Goal: Task Accomplishment & Management: Manage account settings

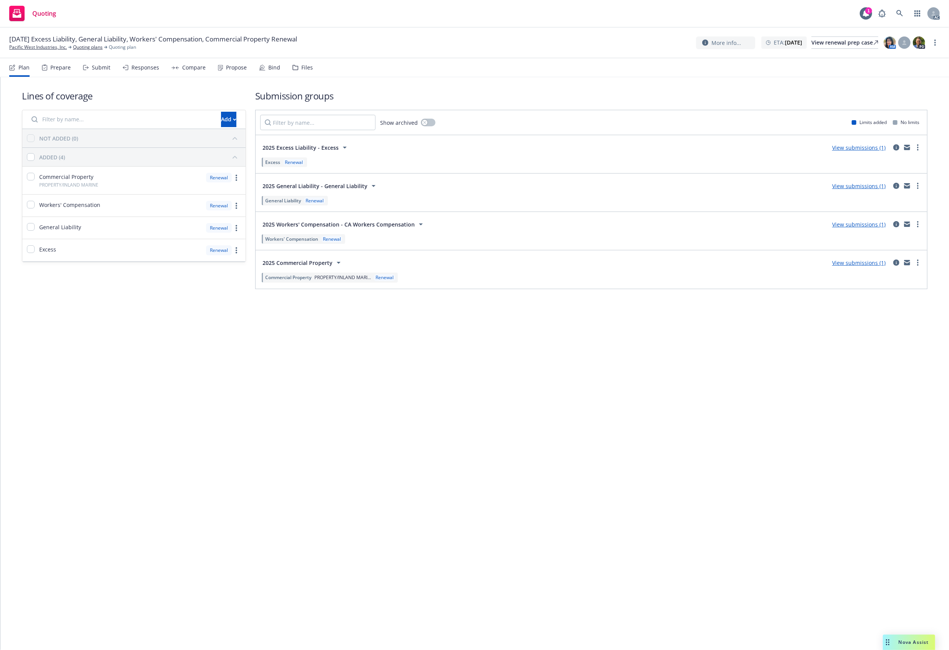
click at [301, 68] on div "Files" at bounding box center [307, 68] width 12 height 6
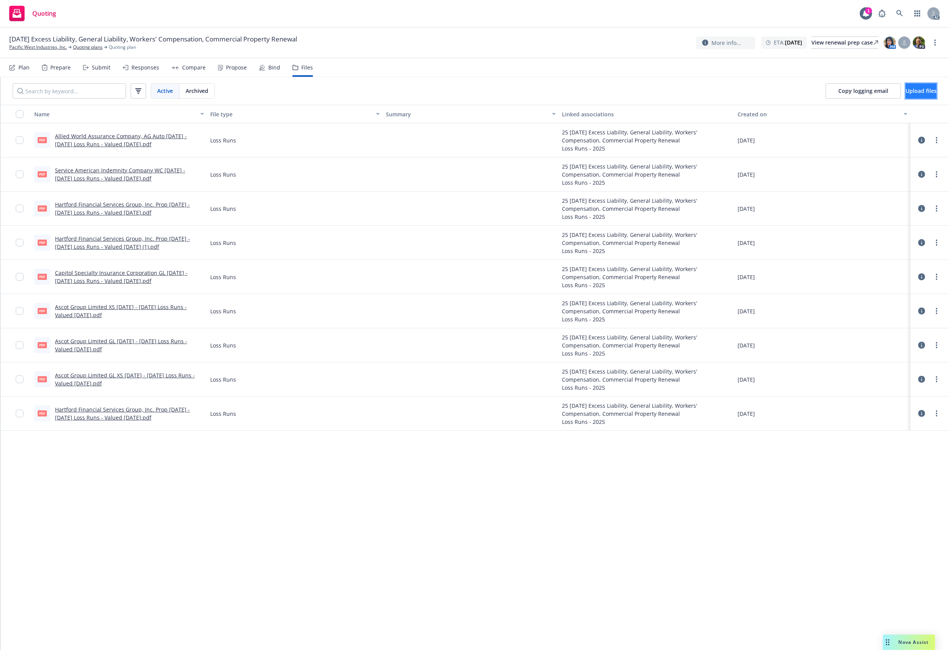
click at [914, 96] on button "Upload files" at bounding box center [920, 90] width 31 height 15
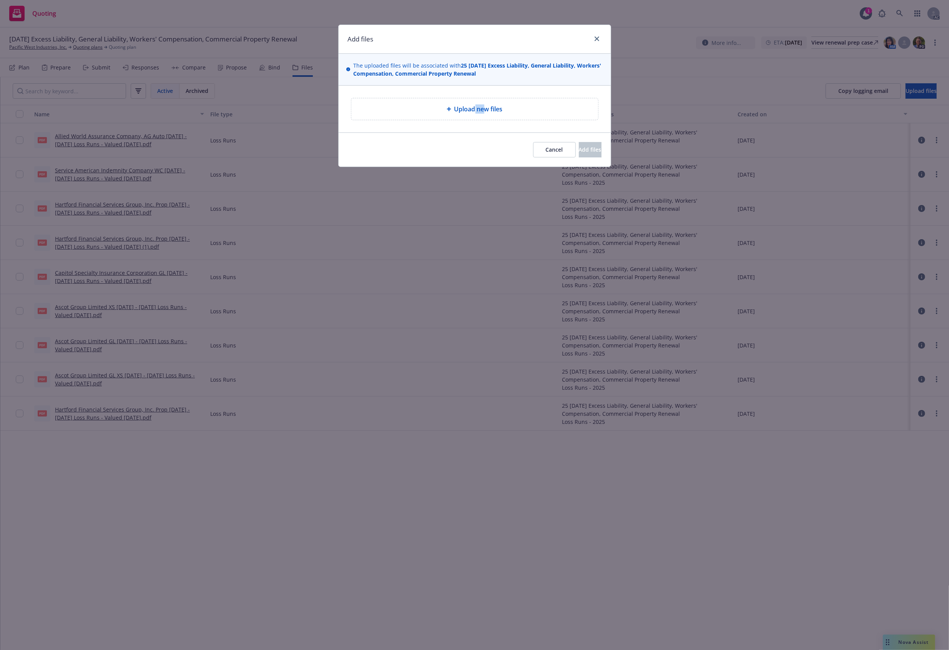
click at [483, 105] on div "Upload new files" at bounding box center [474, 109] width 247 height 22
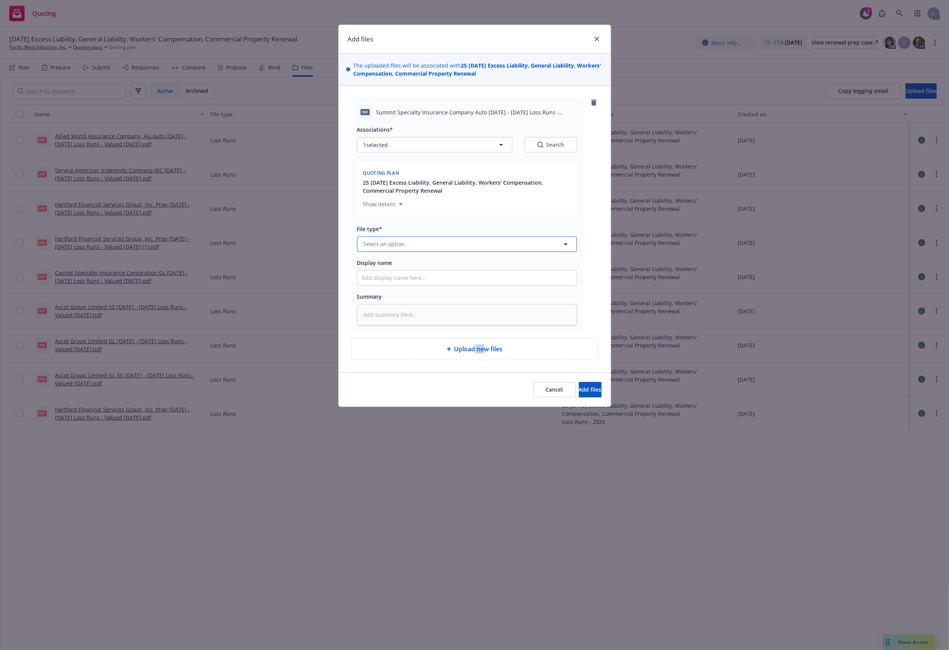
click at [401, 240] on button "Select an option" at bounding box center [467, 244] width 220 height 15
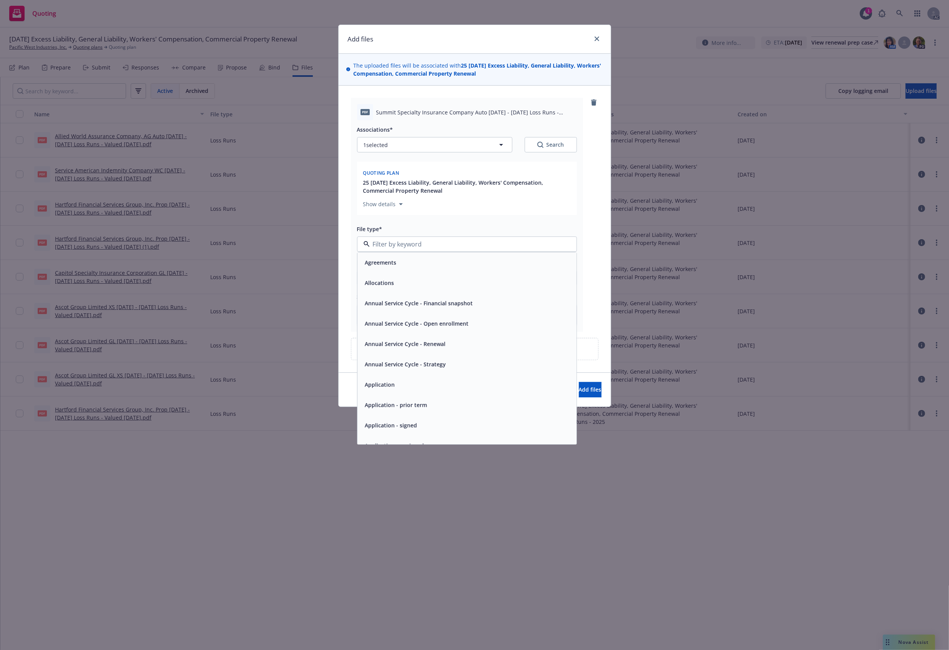
type input "`"
type textarea "x"
paste input "Loss Runs"
type input "Loss Runs"
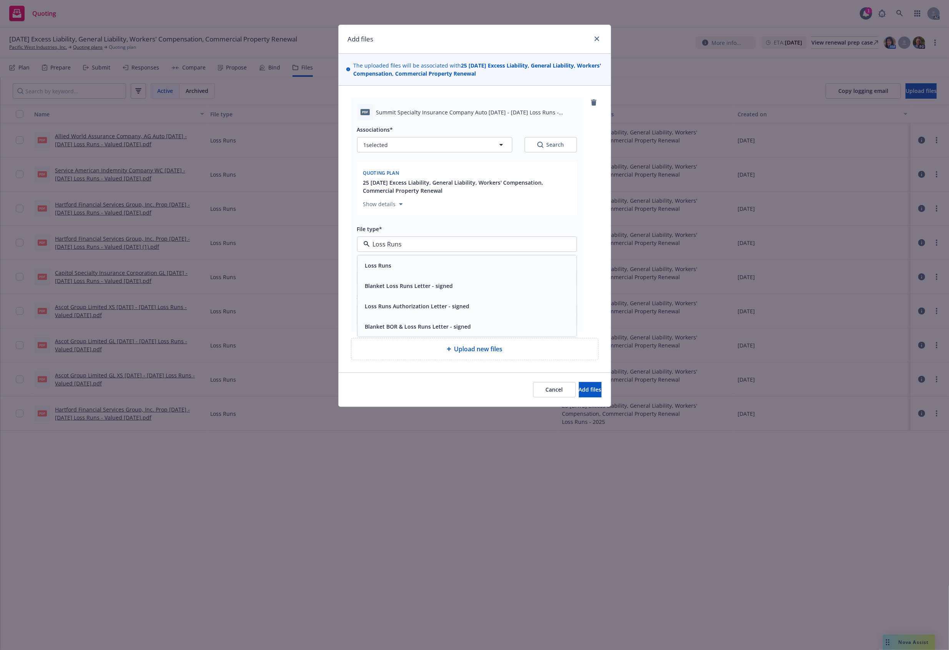
click at [403, 260] on div "Loss Runs" at bounding box center [466, 266] width 219 height 20
drag, startPoint x: 565, startPoint y: 134, endPoint x: 559, endPoint y: 157, distance: 22.9
click at [565, 136] on div "Associations* 1 selected Search" at bounding box center [467, 139] width 220 height 28
click at [559, 154] on div "Associations* 1 selected Search Quoting plan 25 11/17/25 Excess Liability, Gene…" at bounding box center [467, 171] width 220 height 93
click at [557, 150] on button "Search" at bounding box center [550, 144] width 52 height 15
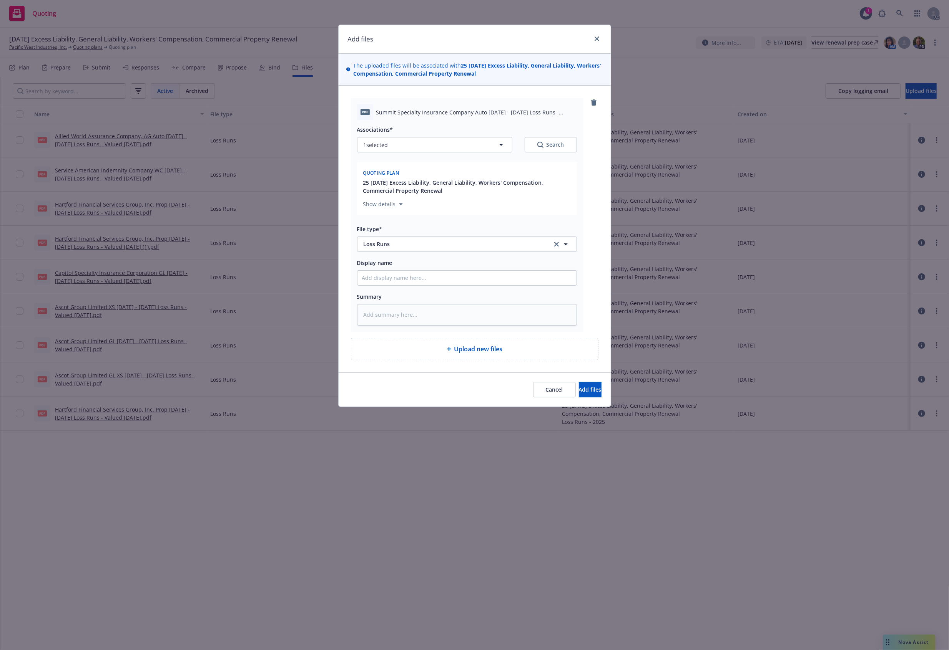
type textarea "x"
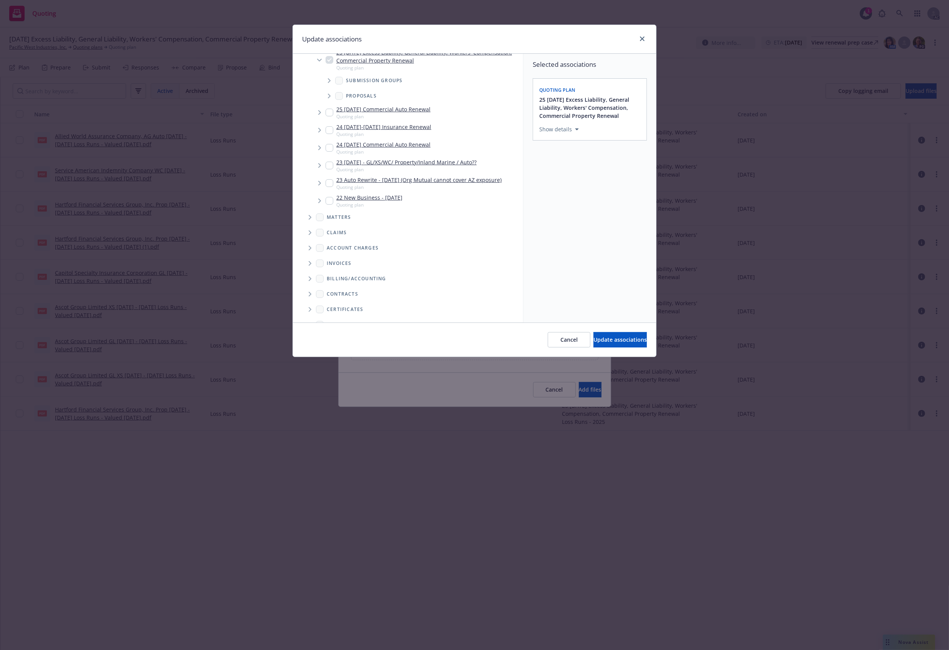
scroll to position [118, 0]
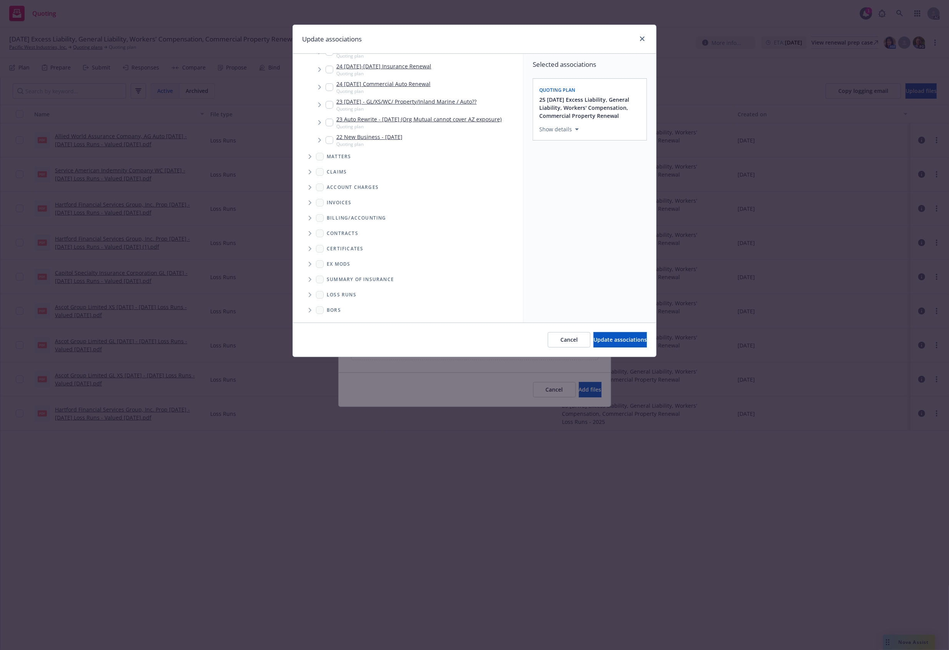
drag, startPoint x: 313, startPoint y: 294, endPoint x: 328, endPoint y: 294, distance: 15.4
click at [311, 294] on span "Folder Tree Example" at bounding box center [310, 295] width 12 height 12
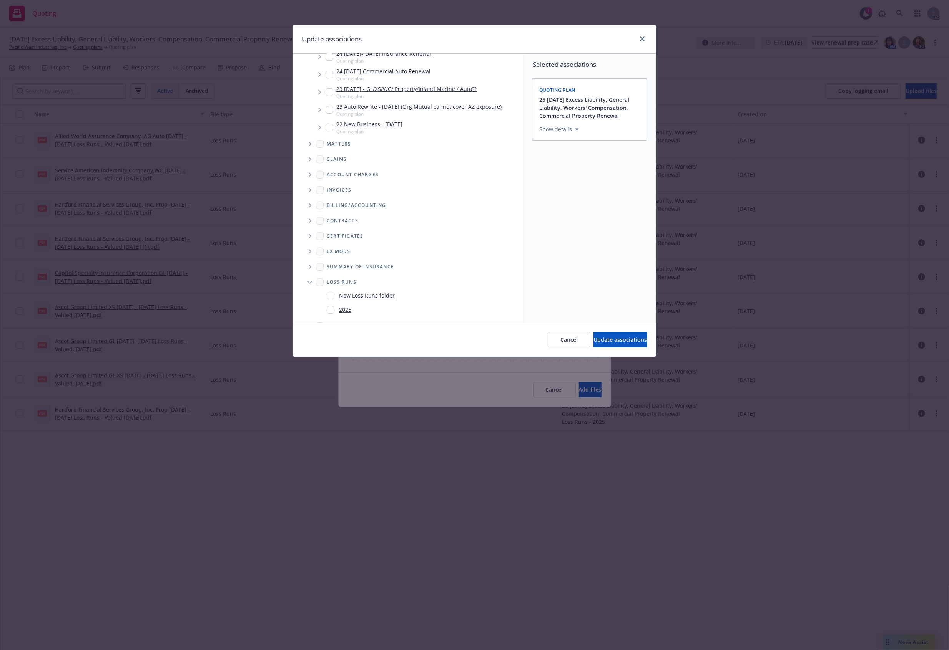
scroll to position [146, 0]
drag, startPoint x: 353, startPoint y: 290, endPoint x: 383, endPoint y: 303, distance: 32.3
click at [354, 290] on div "2025" at bounding box center [420, 294] width 193 height 11
checkbox input "true"
click at [598, 345] on button "Update associations" at bounding box center [619, 339] width 53 height 15
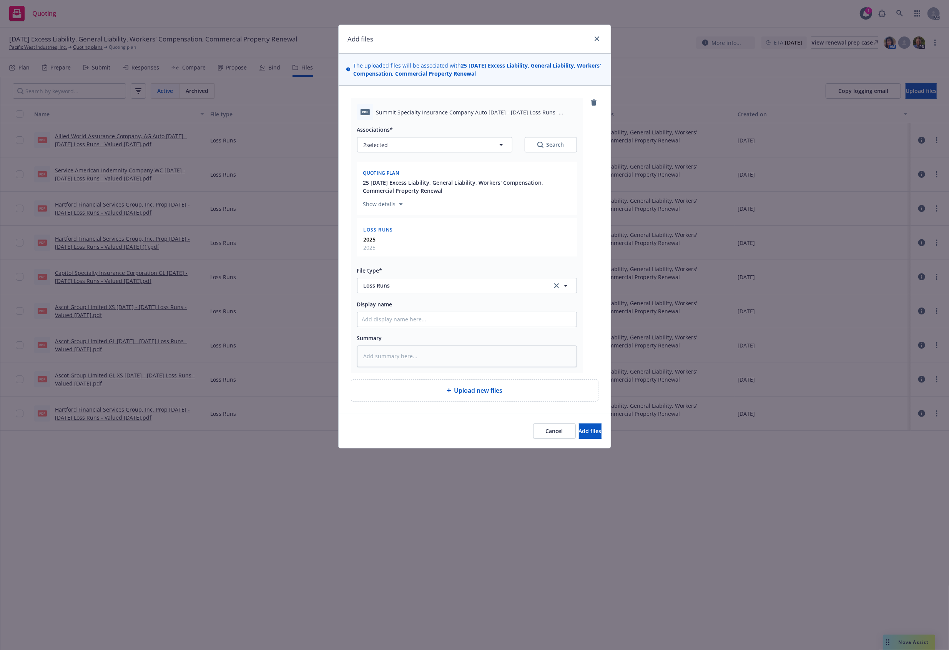
click at [589, 424] on div "Cancel Add files" at bounding box center [474, 431] width 272 height 34
click at [592, 427] on button "Add files" at bounding box center [590, 431] width 23 height 15
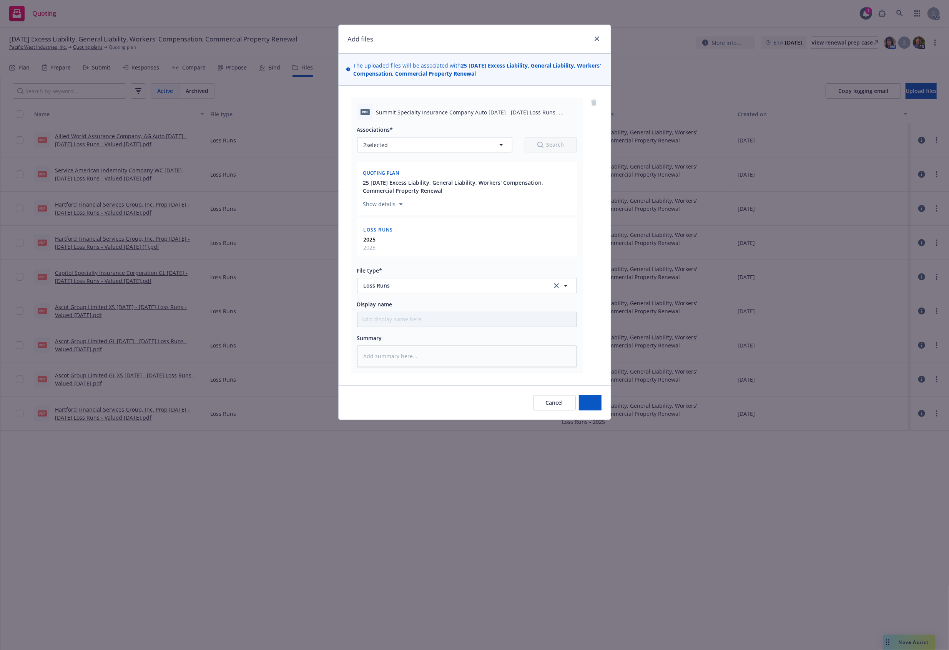
type textarea "x"
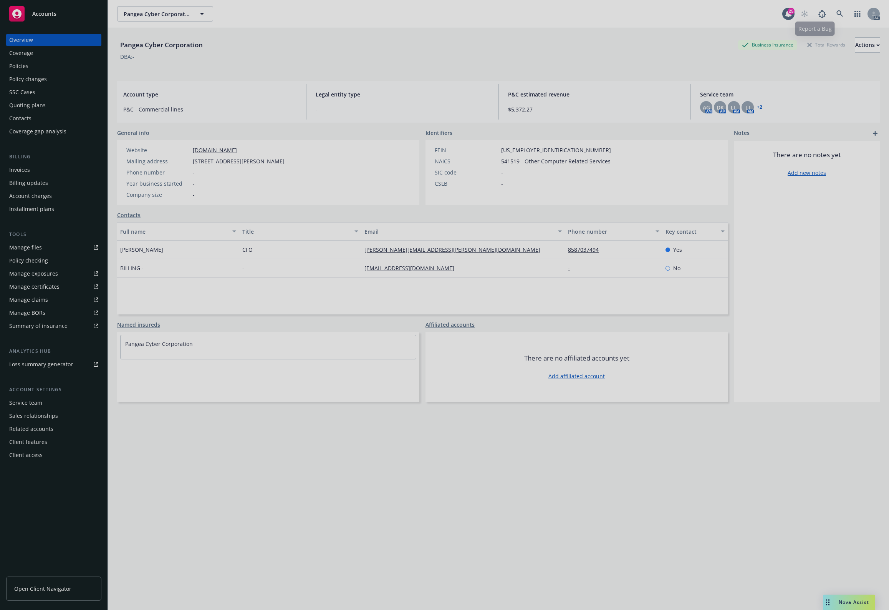
click at [839, 18] on div at bounding box center [444, 305] width 889 height 610
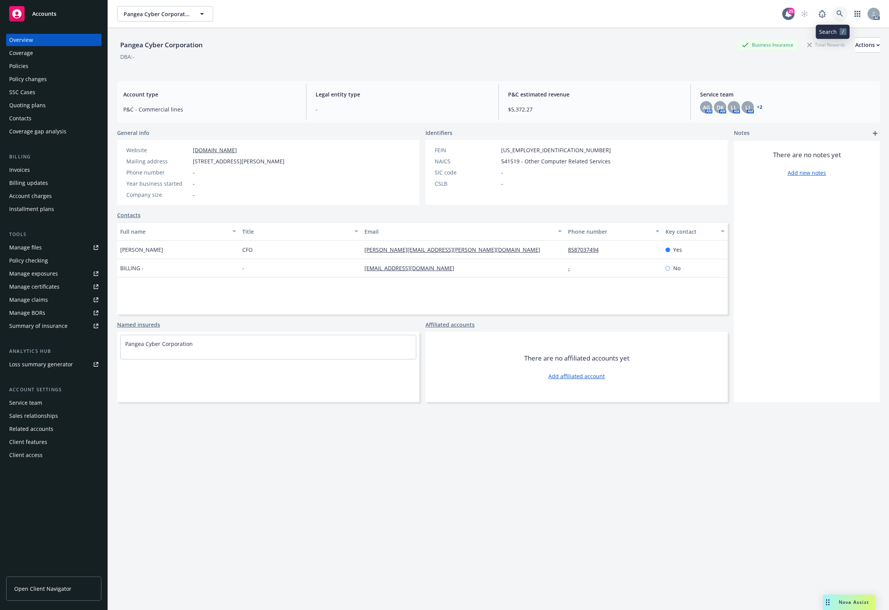
click at [838, 17] on link at bounding box center [840, 13] width 15 height 15
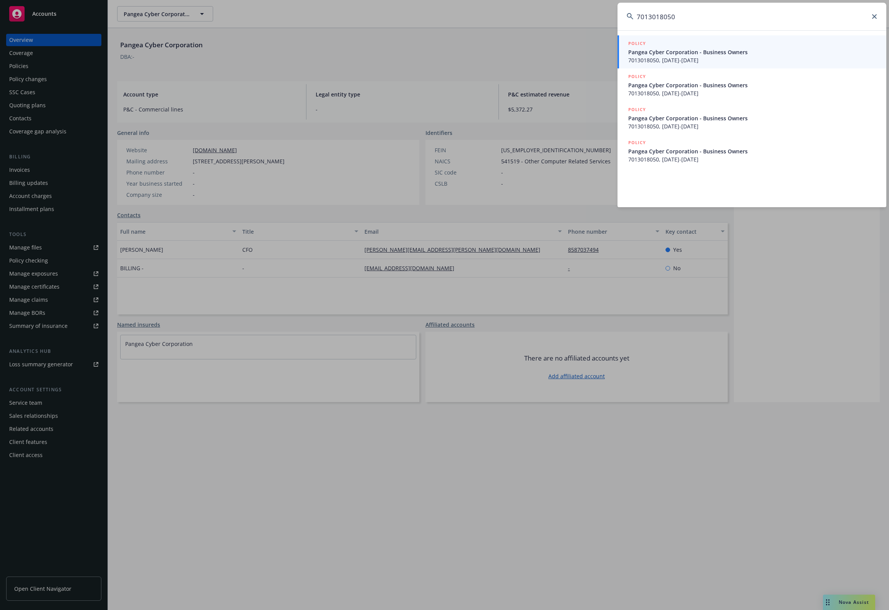
type input "7013018050"
click at [713, 48] on span "Pangea Cyber Corporation - Business Owners" at bounding box center [753, 52] width 249 height 8
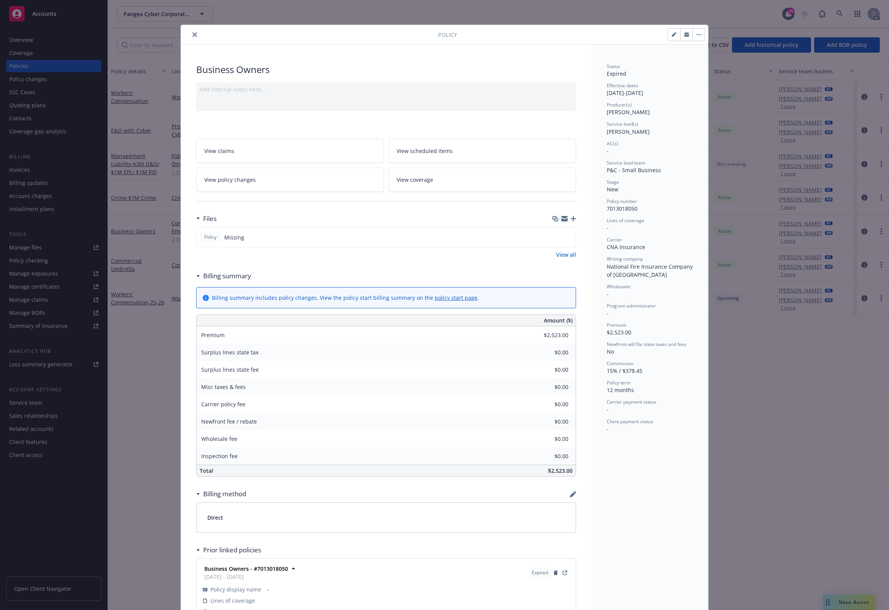
click at [717, 410] on div "Policy Business Owners Add internal notes here... View claims View scheduled it…" at bounding box center [444, 305] width 889 height 610
click at [191, 30] on button "close" at bounding box center [194, 34] width 9 height 9
